Goal: Task Accomplishment & Management: Complete application form

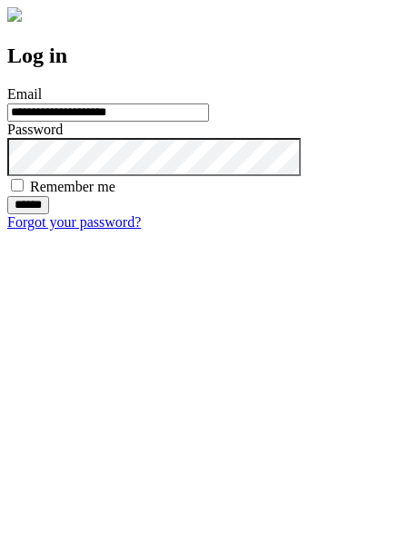
type input "**********"
click at [49, 214] on input "******" at bounding box center [28, 205] width 42 height 18
